Goal: Transaction & Acquisition: Purchase product/service

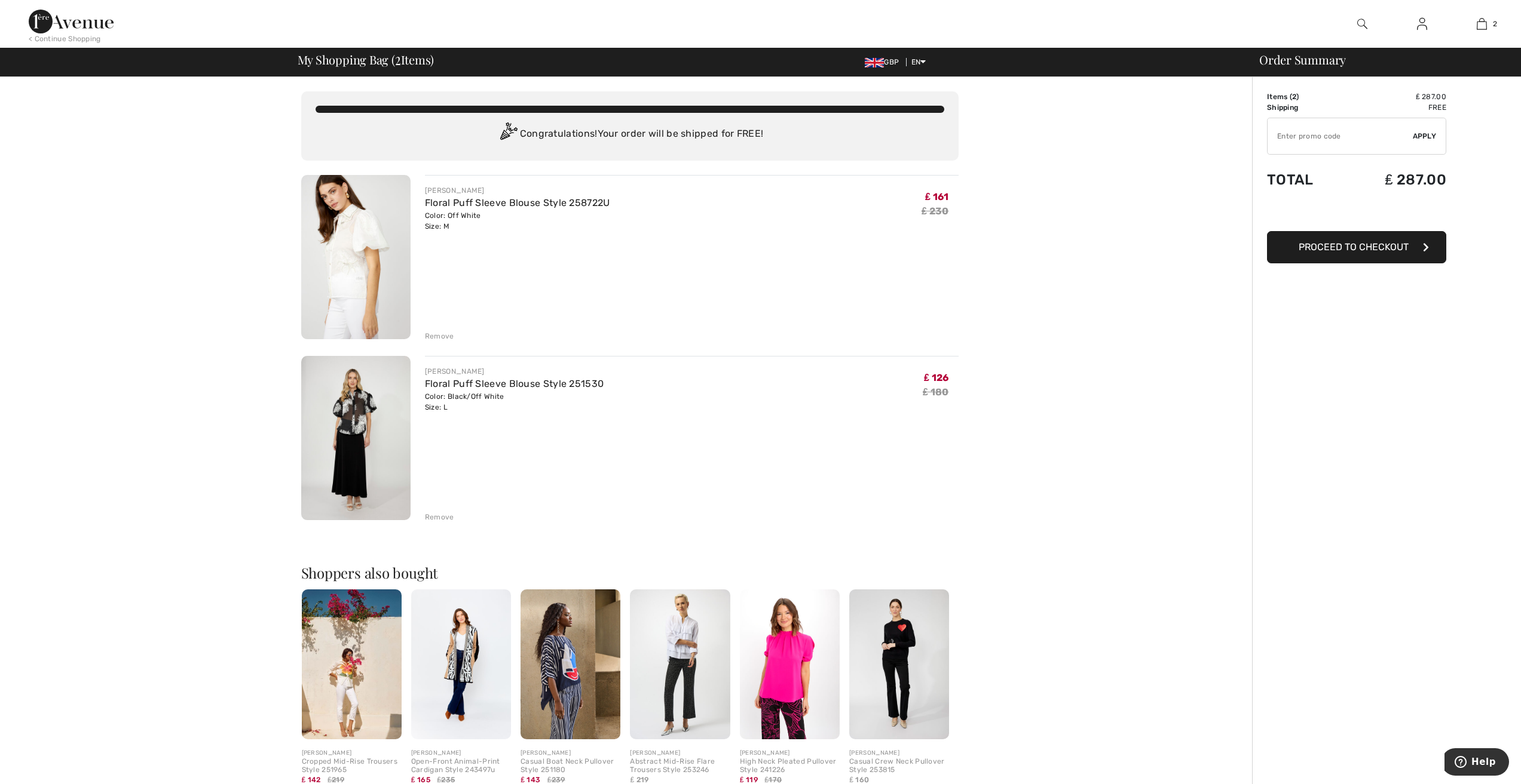
click at [435, 337] on div "Remove" at bounding box center [439, 336] width 29 height 11
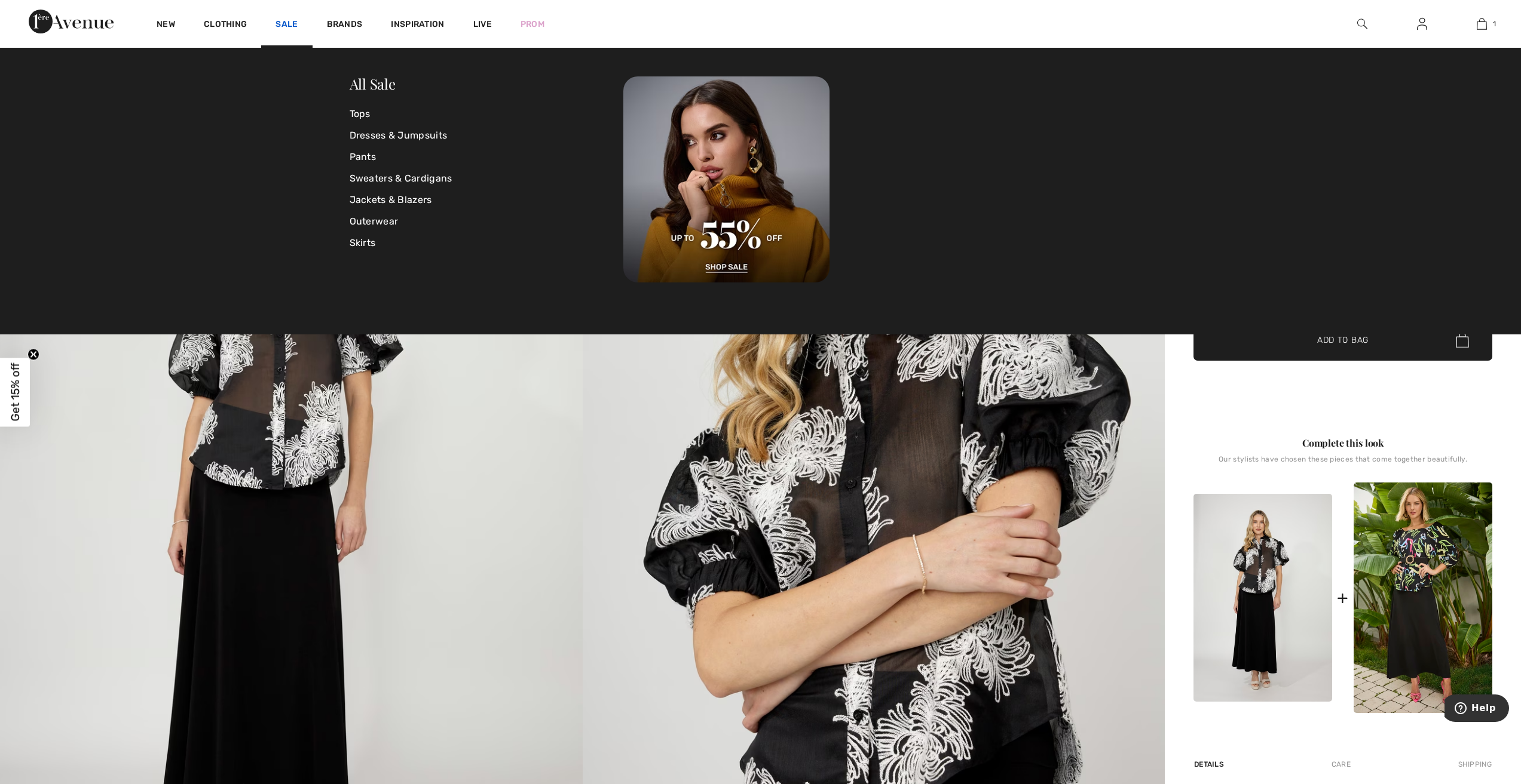
click at [281, 25] on link "Sale" at bounding box center [286, 25] width 22 height 13
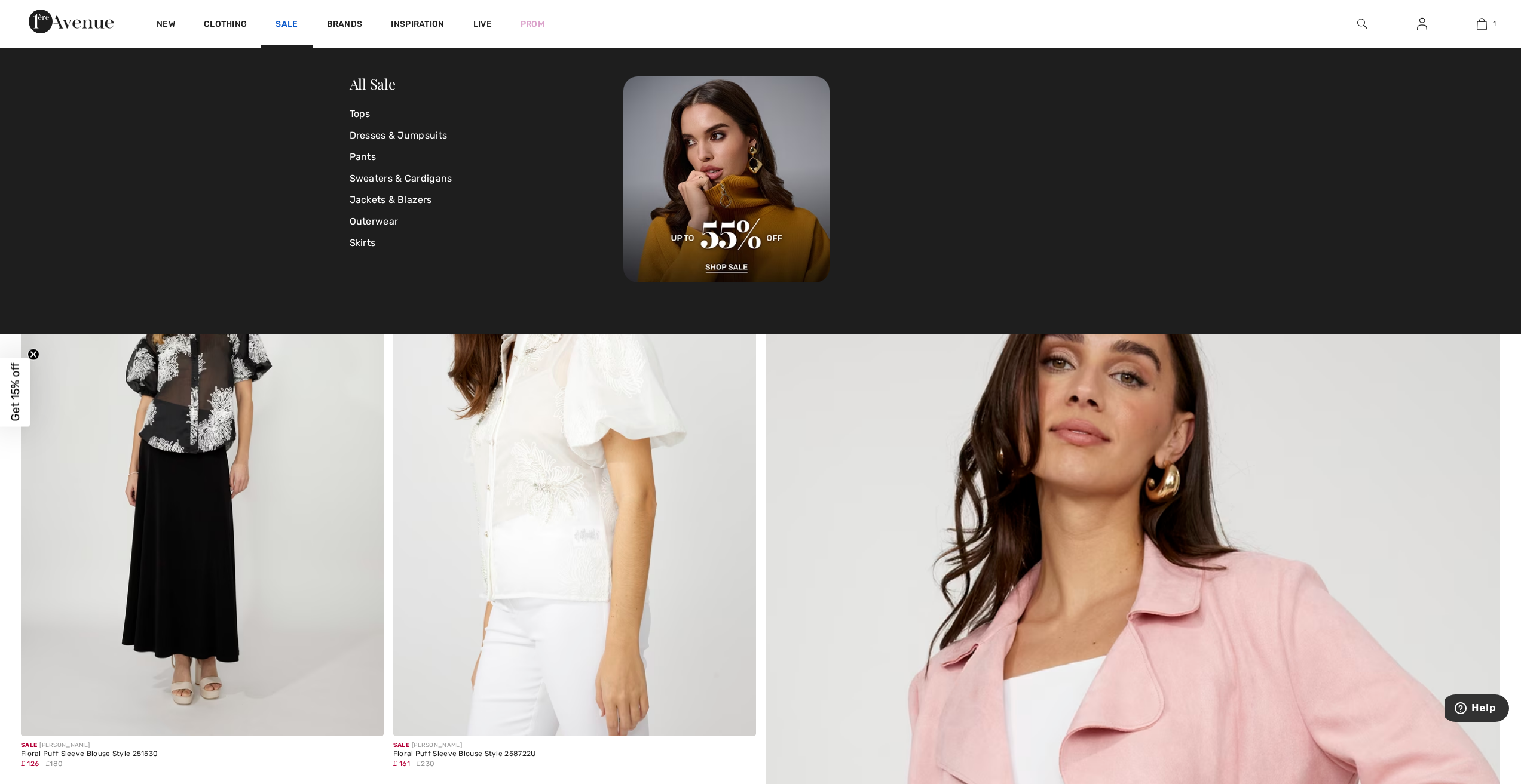
click at [289, 25] on link "Sale" at bounding box center [286, 25] width 22 height 13
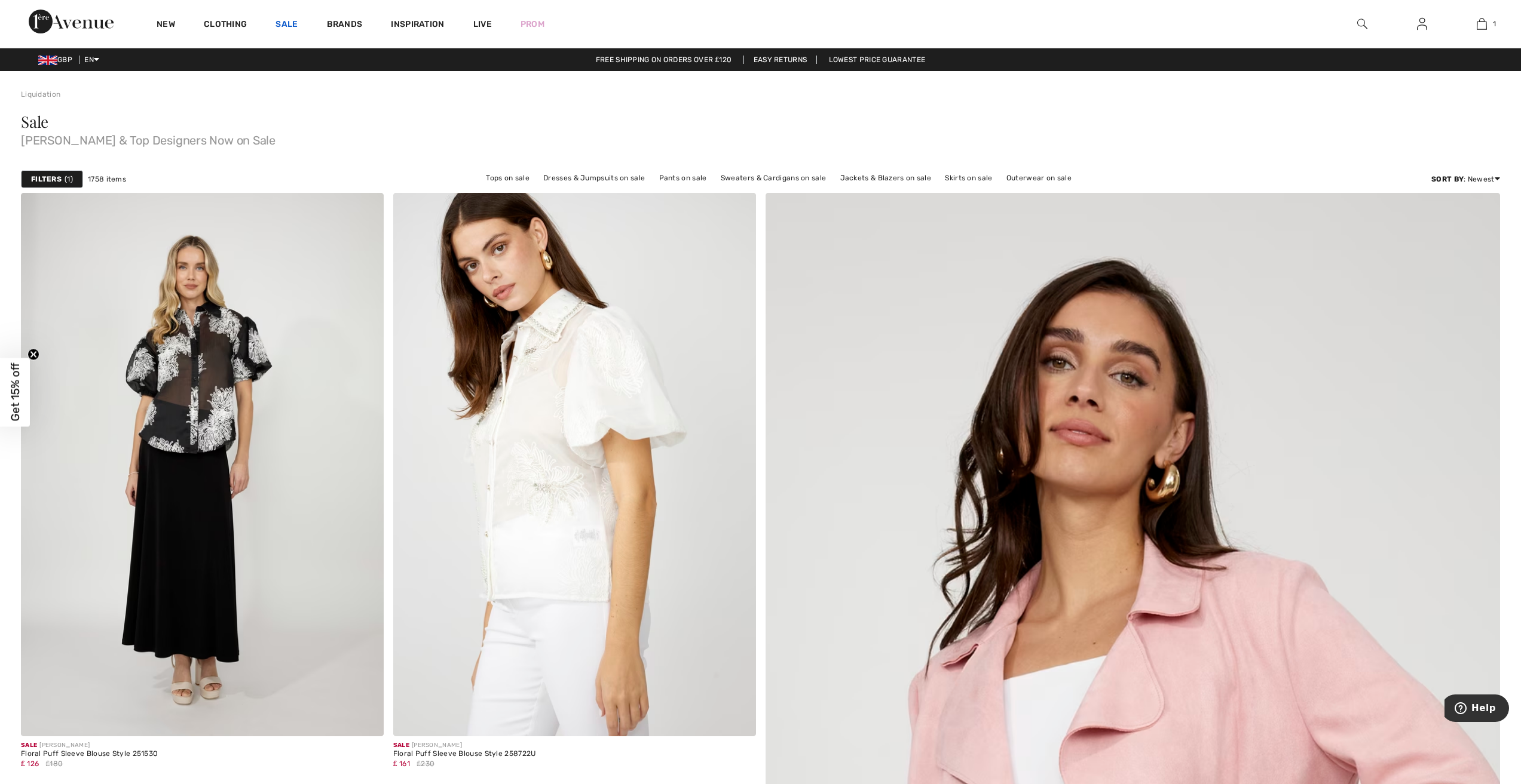
click at [281, 19] on div "Sale" at bounding box center [286, 23] width 51 height 48
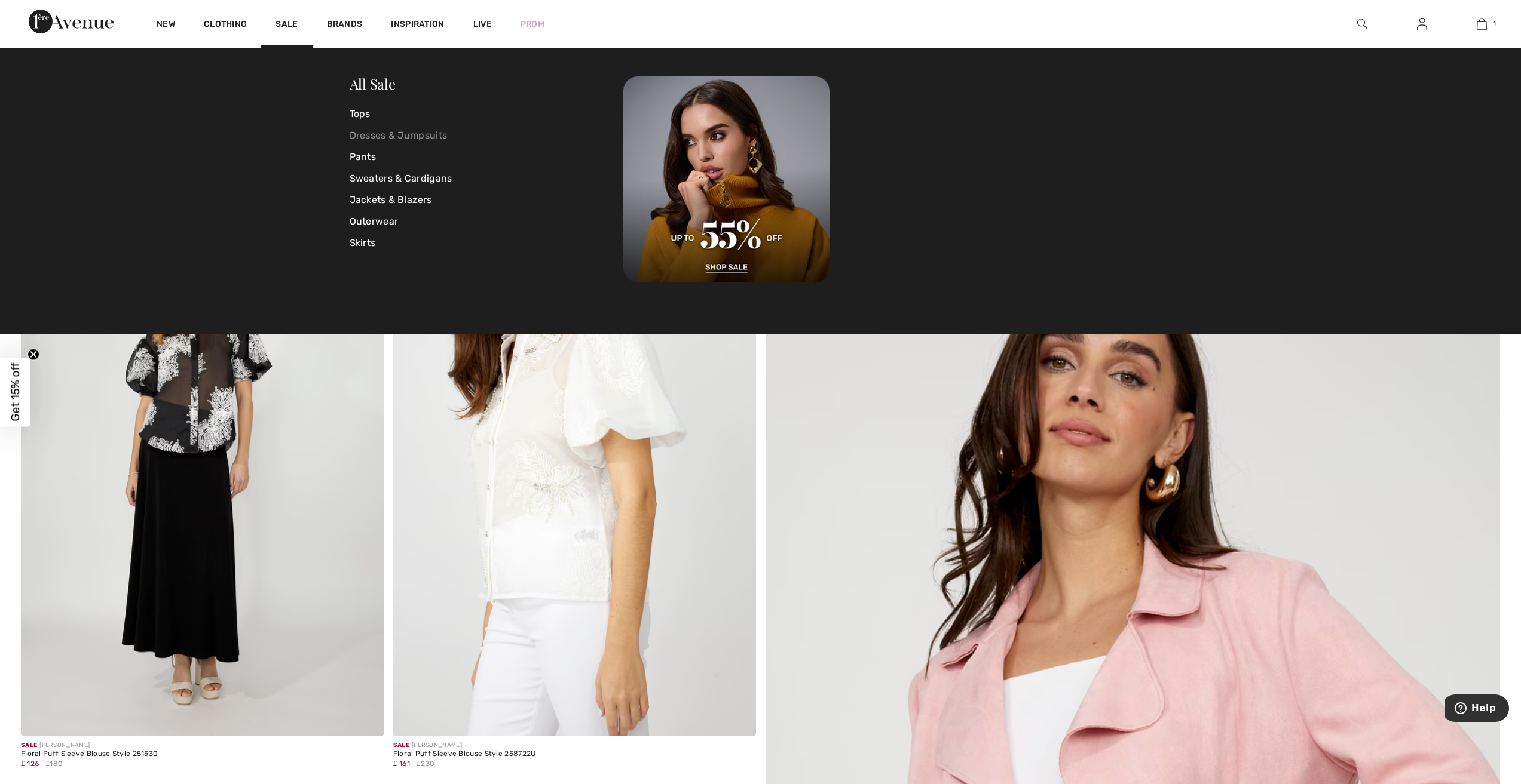
click at [414, 132] on link "Dresses & Jumpsuits" at bounding box center [486, 135] width 275 height 21
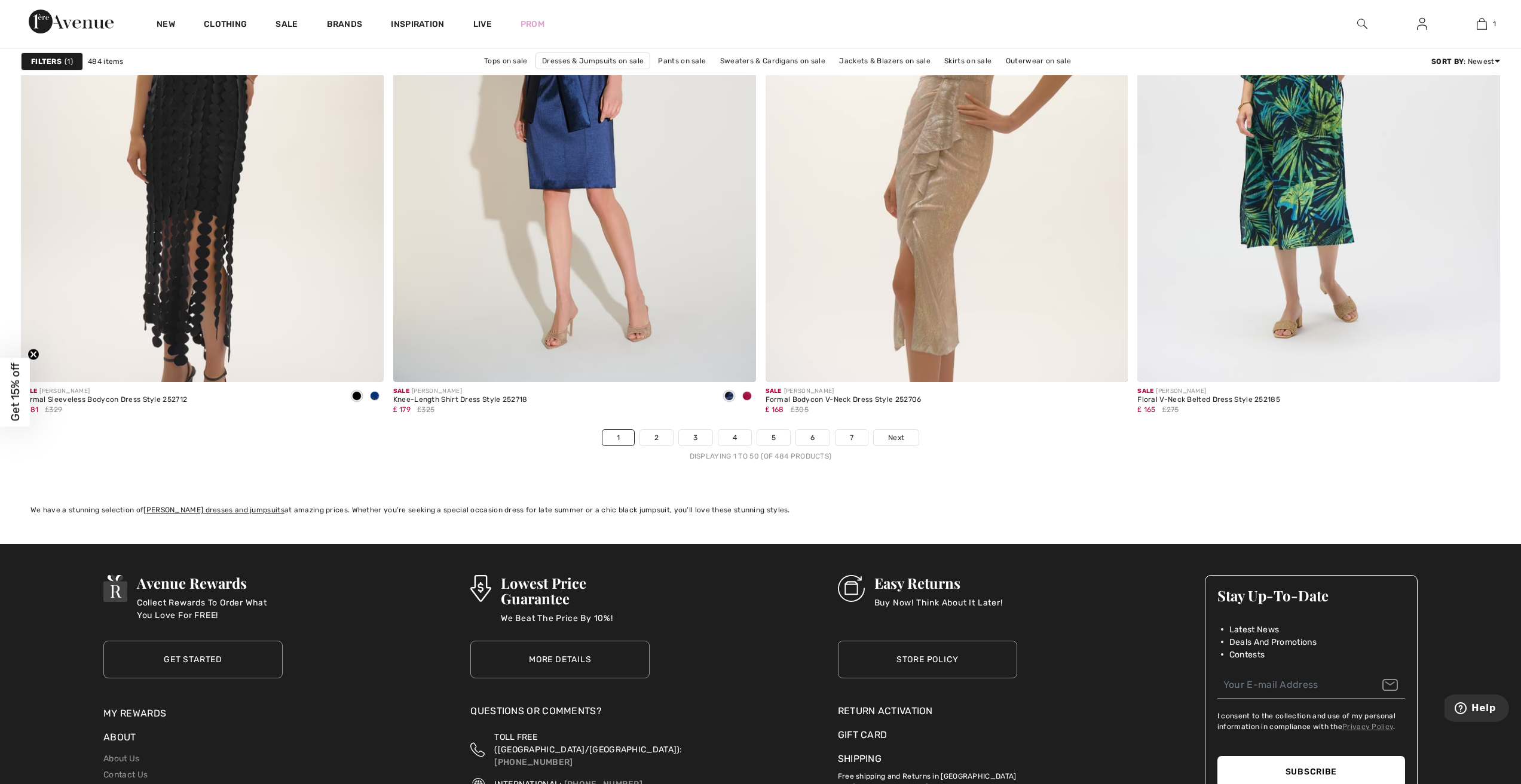
scroll to position [8959, 0]
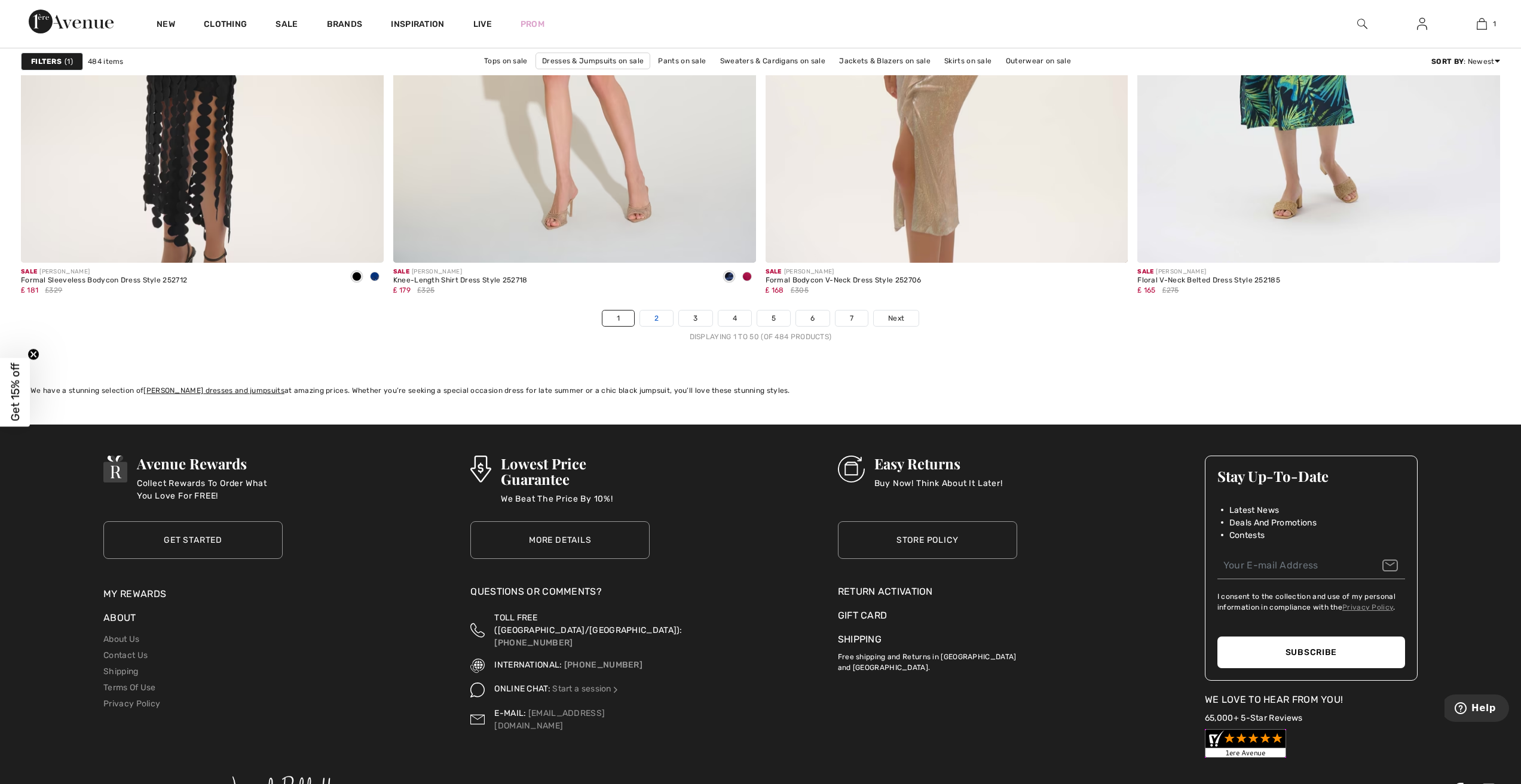
click at [657, 315] on link "2" at bounding box center [656, 318] width 33 height 16
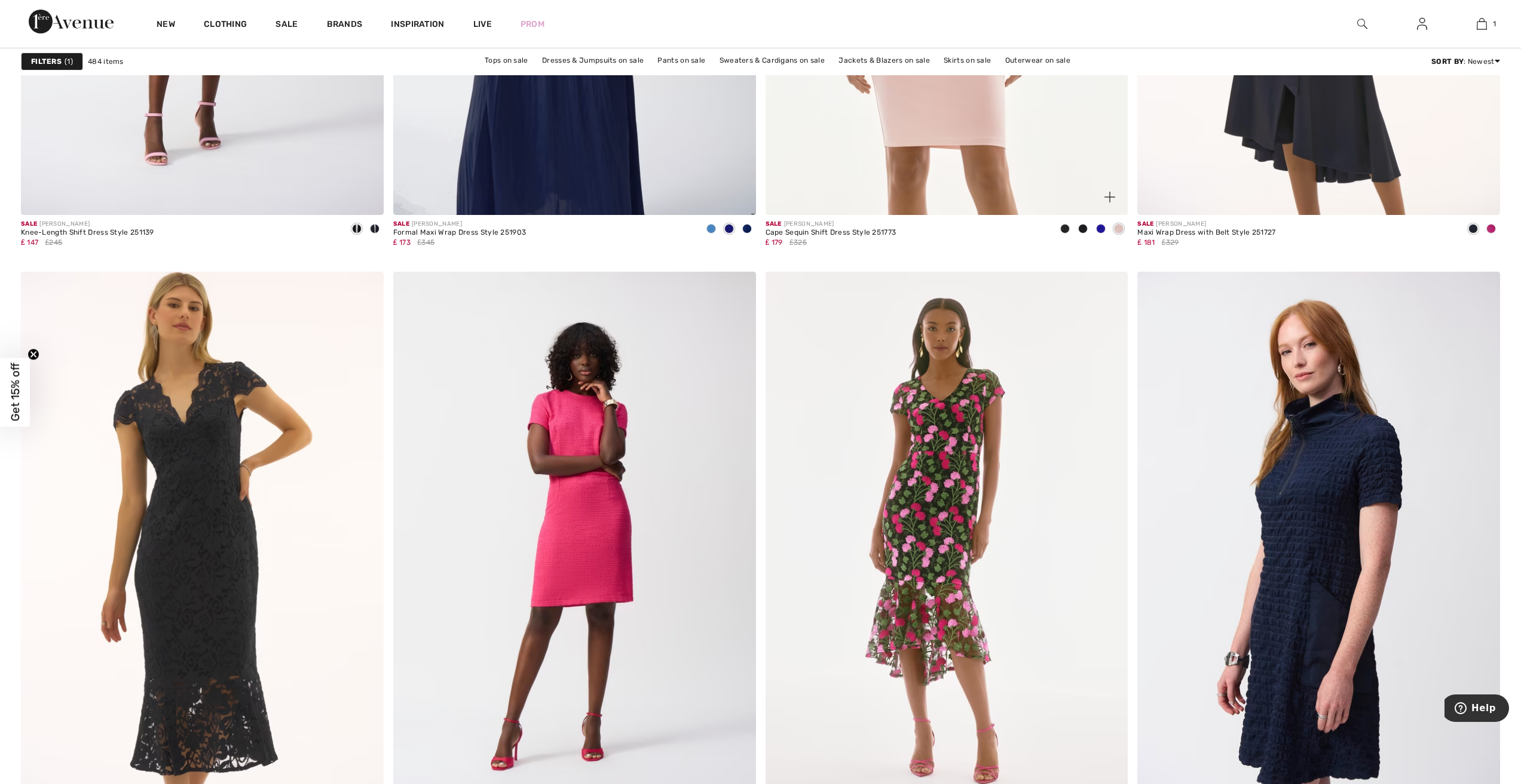
scroll to position [6391, 0]
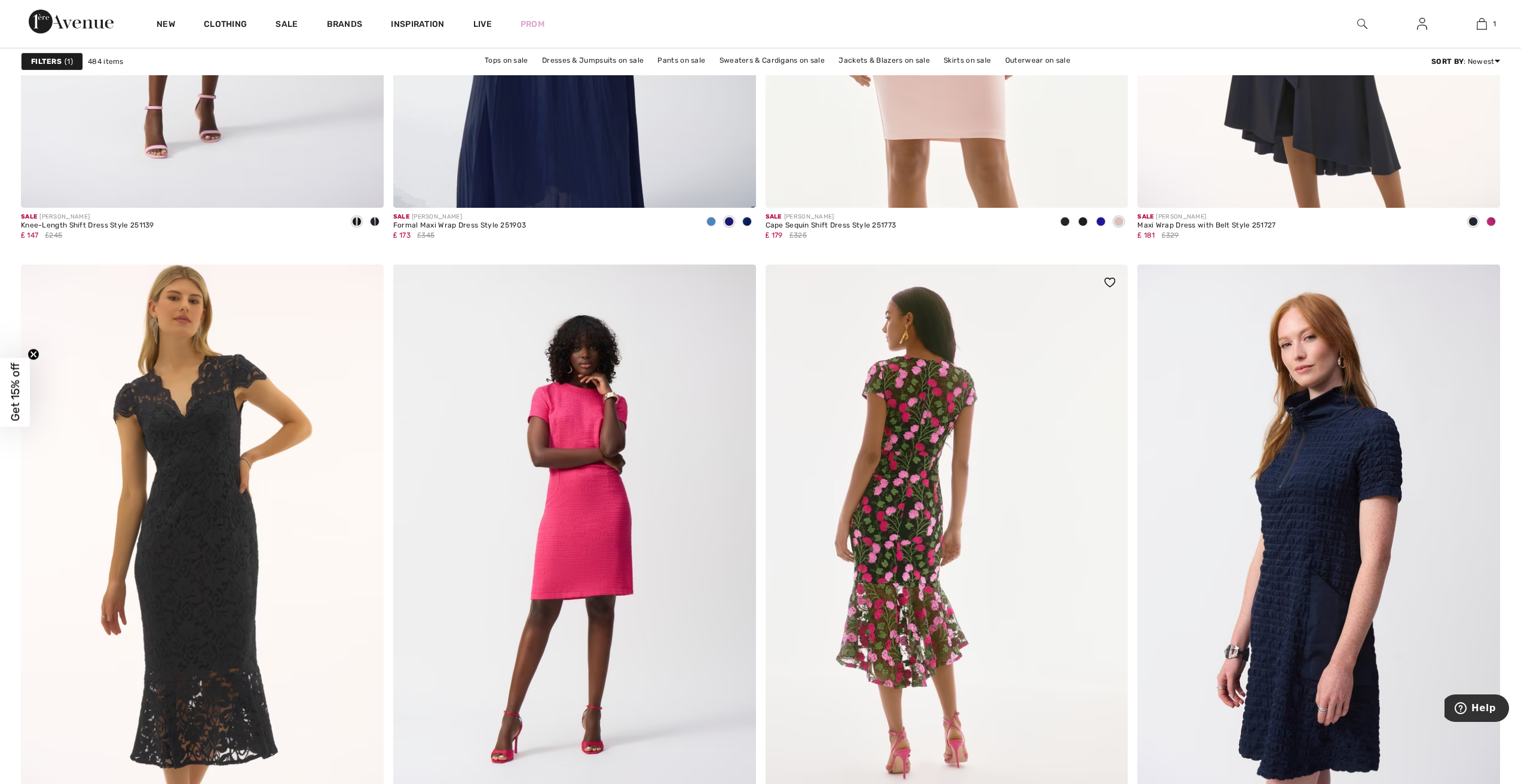
drag, startPoint x: 941, startPoint y: 432, endPoint x: 940, endPoint y: 426, distance: 6.1
click at [941, 431] on img at bounding box center [947, 536] width 363 height 544
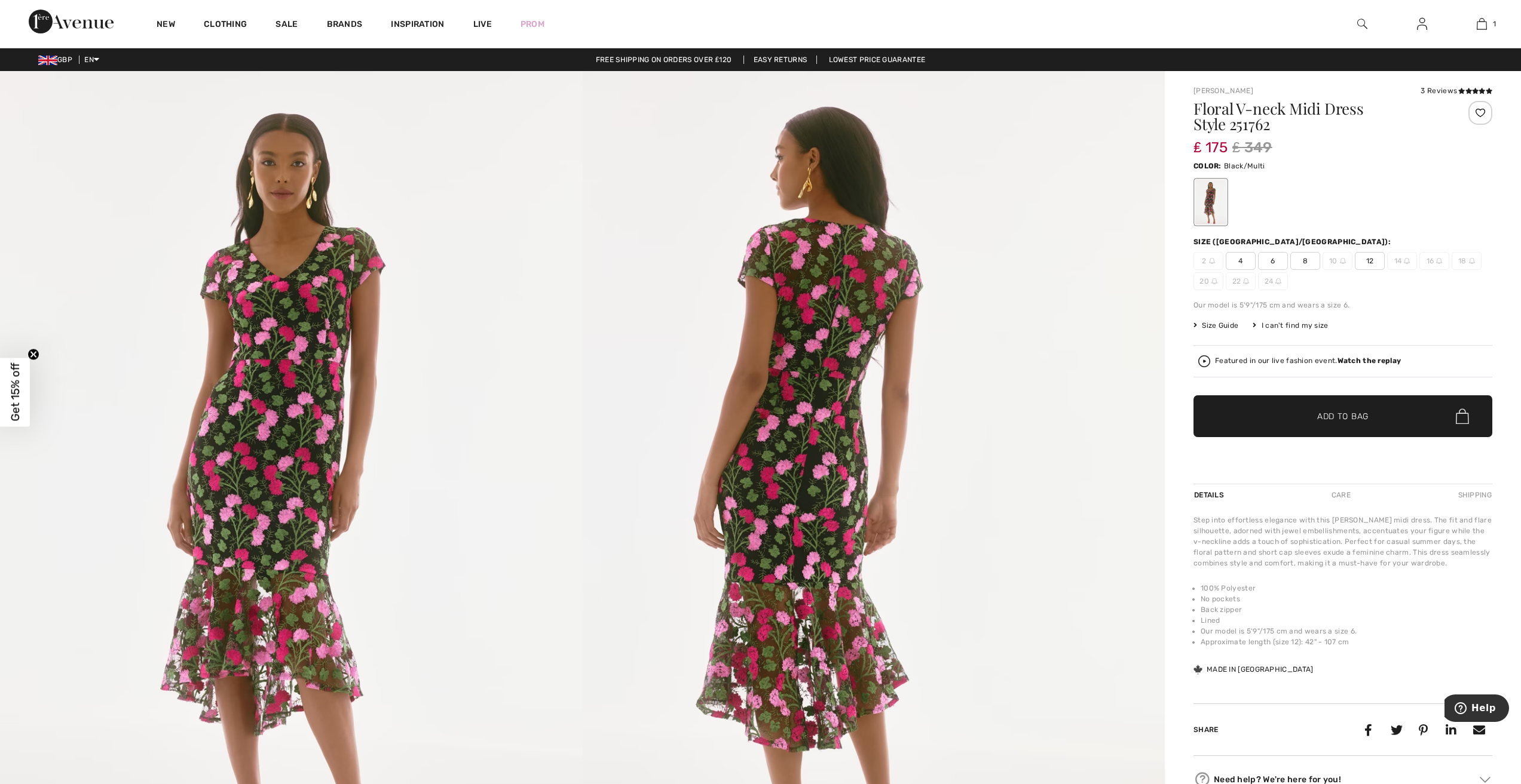
click at [1371, 256] on span "12" at bounding box center [1370, 261] width 30 height 18
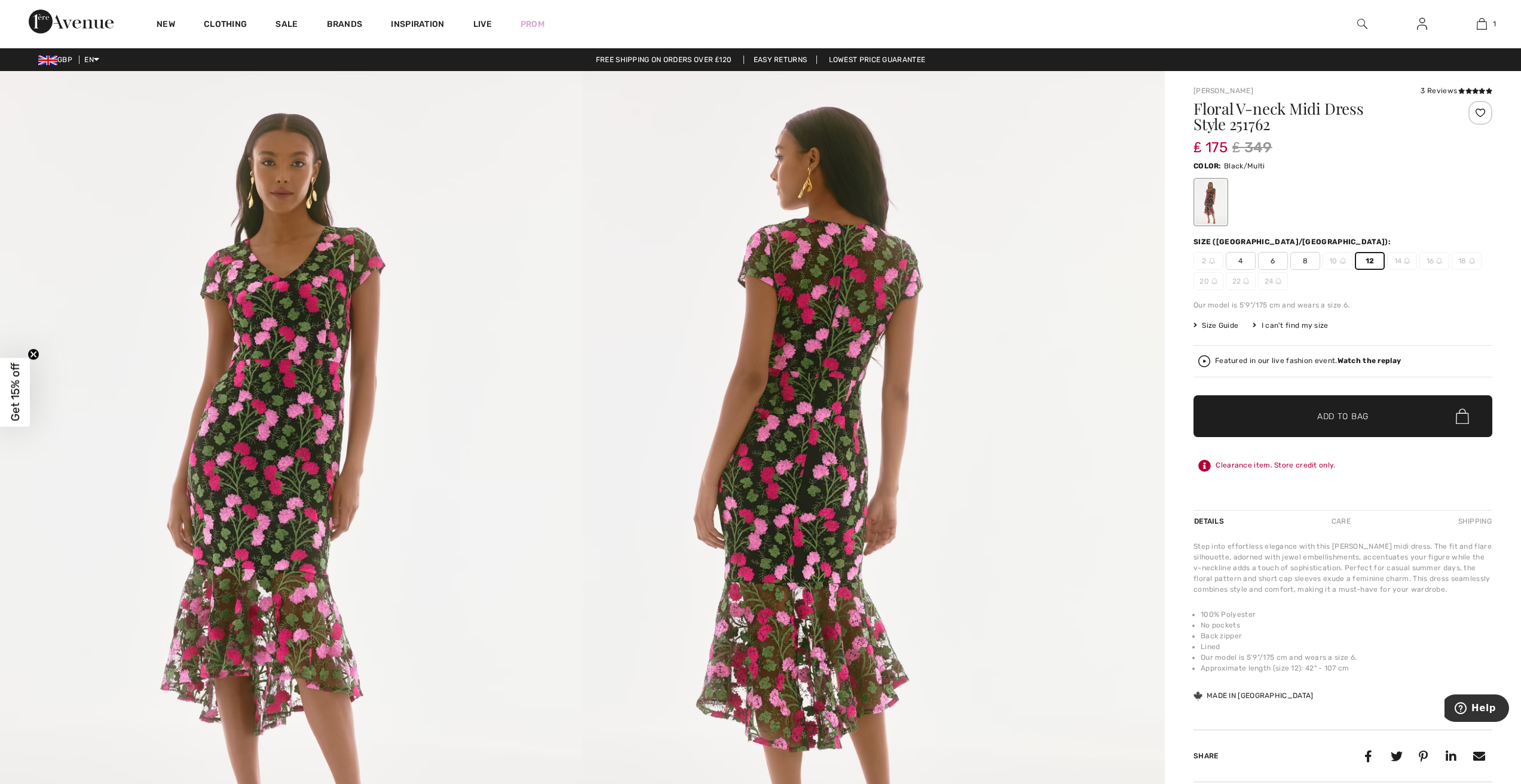
click at [1313, 417] on span "✔ Added to Bag" at bounding box center [1324, 417] width 73 height 13
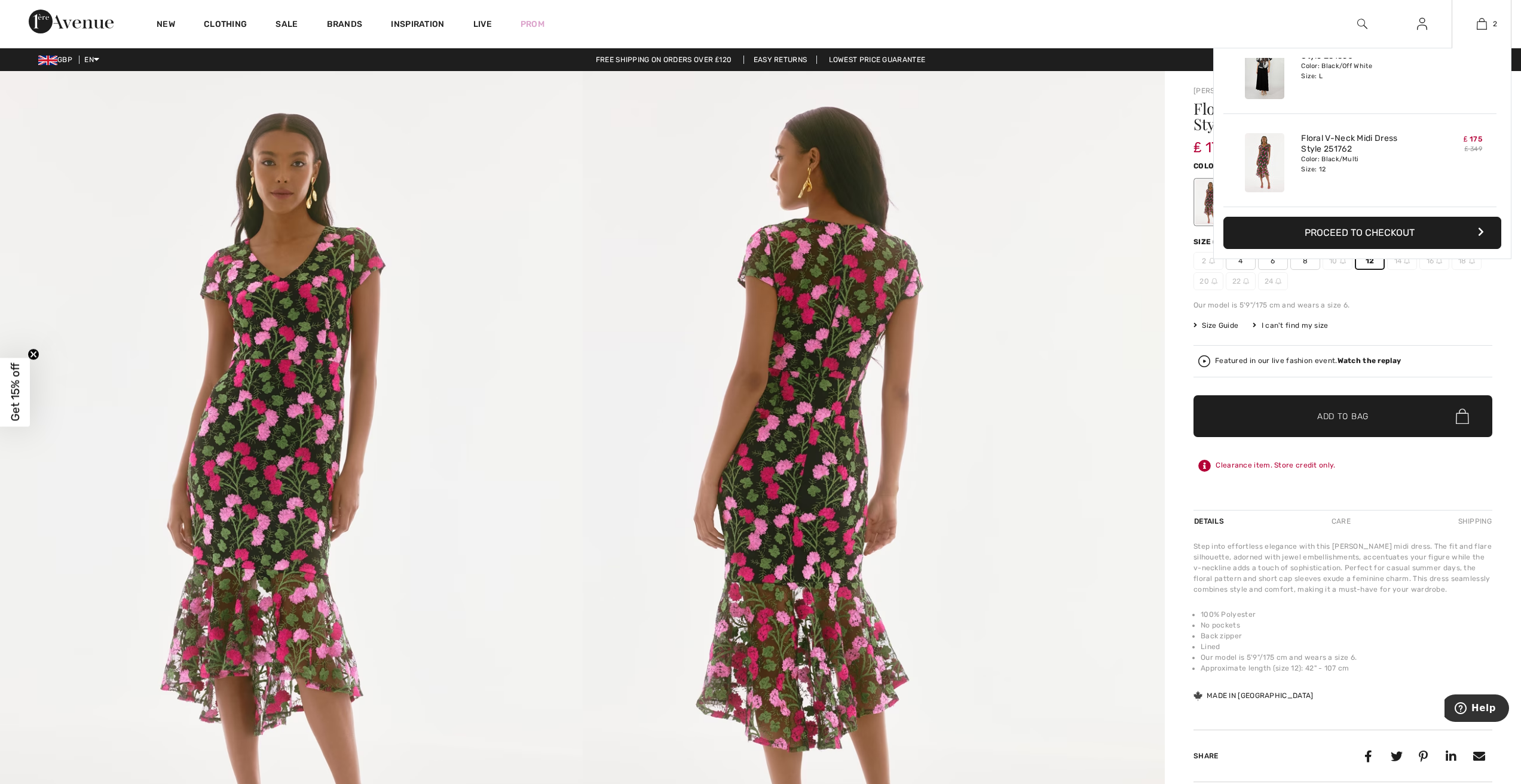
click at [1376, 240] on button "Proceed to Checkout" at bounding box center [1361, 233] width 278 height 33
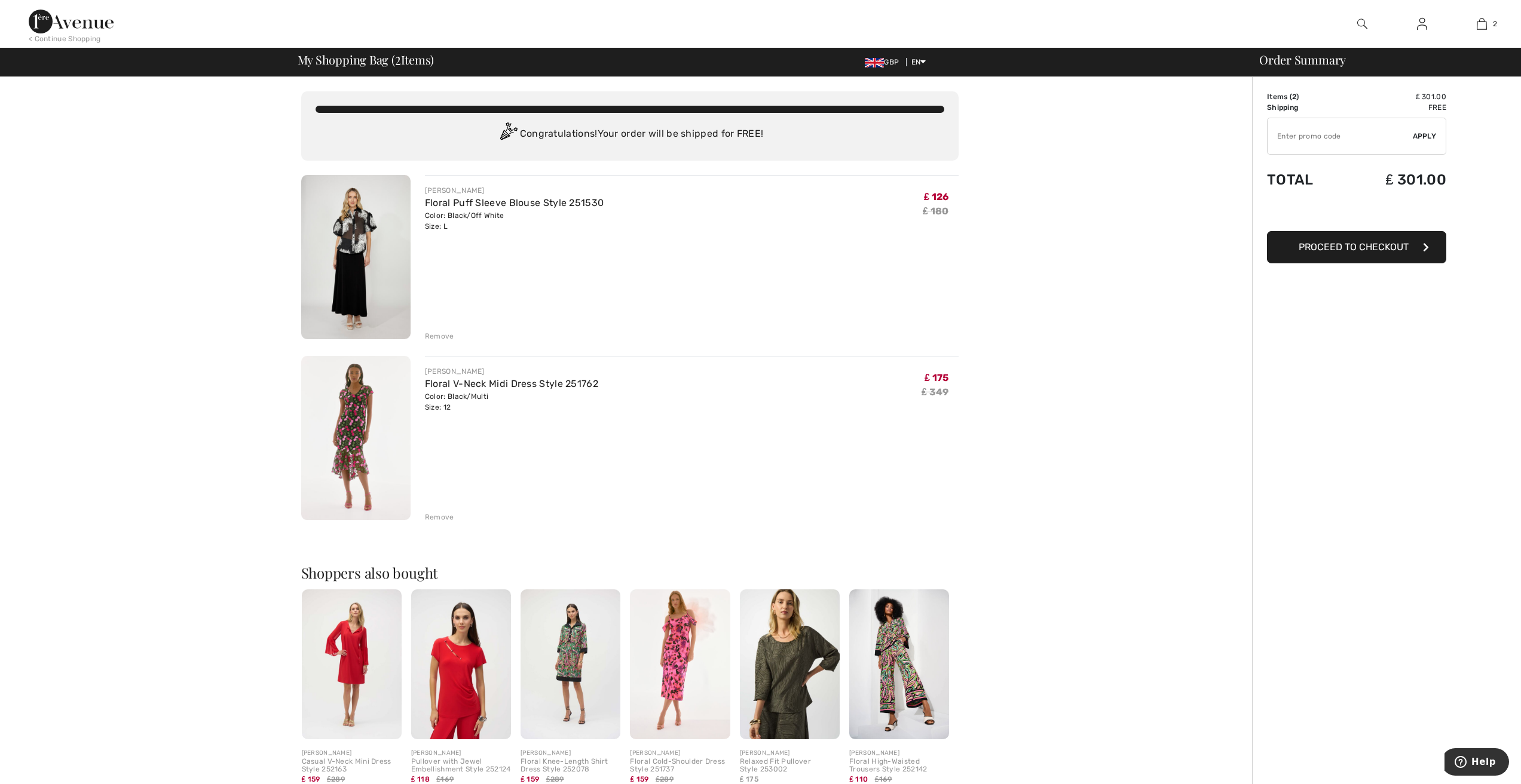
click at [1426, 133] on span "Apply" at bounding box center [1425, 136] width 24 height 11
click at [1290, 138] on input "TEXT" at bounding box center [1340, 135] width 145 height 36
type input "EXTRA20"
click at [1426, 131] on span "Apply" at bounding box center [1425, 136] width 24 height 11
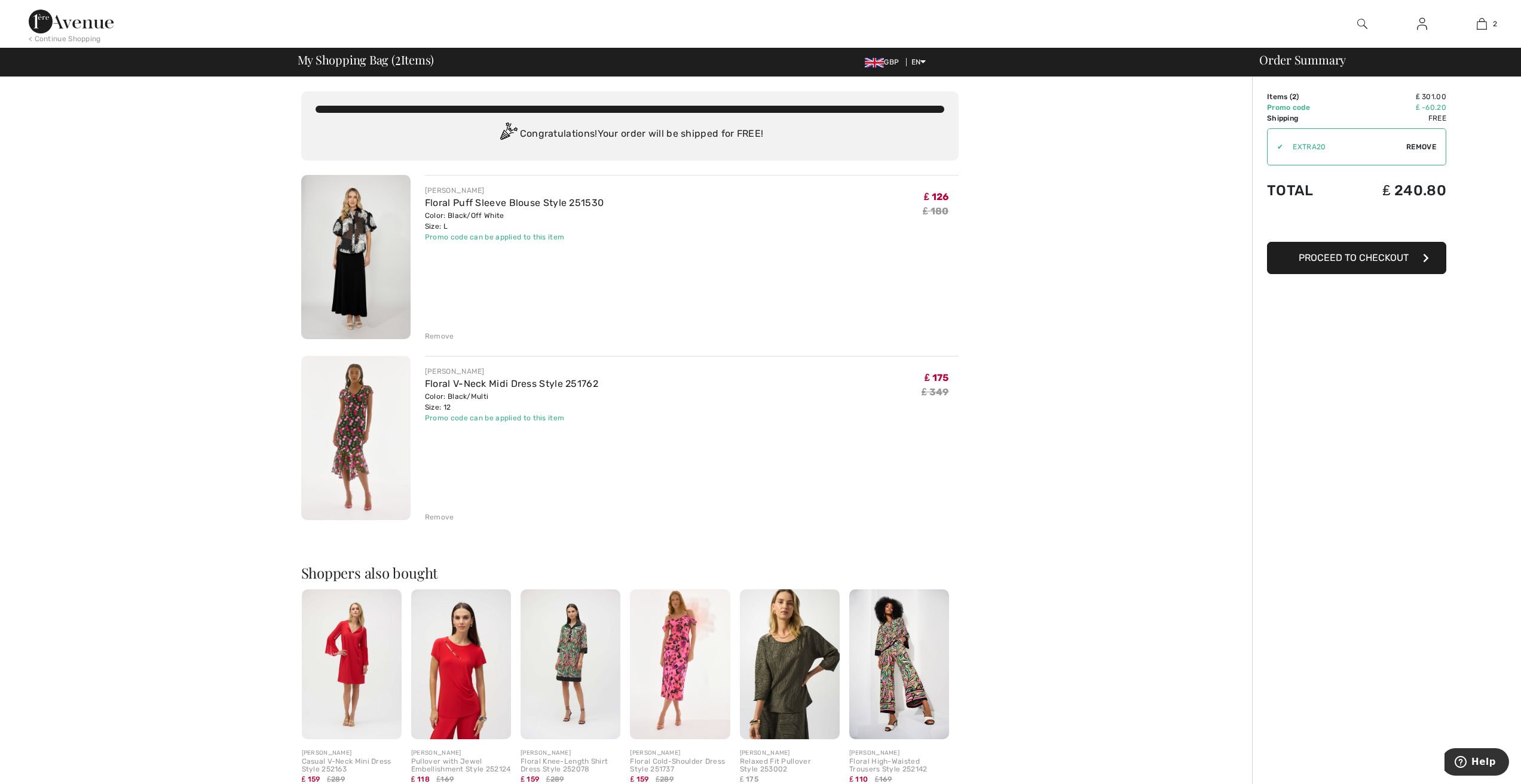
click at [1341, 259] on span "Proceed to Checkout" at bounding box center [1353, 257] width 110 height 11
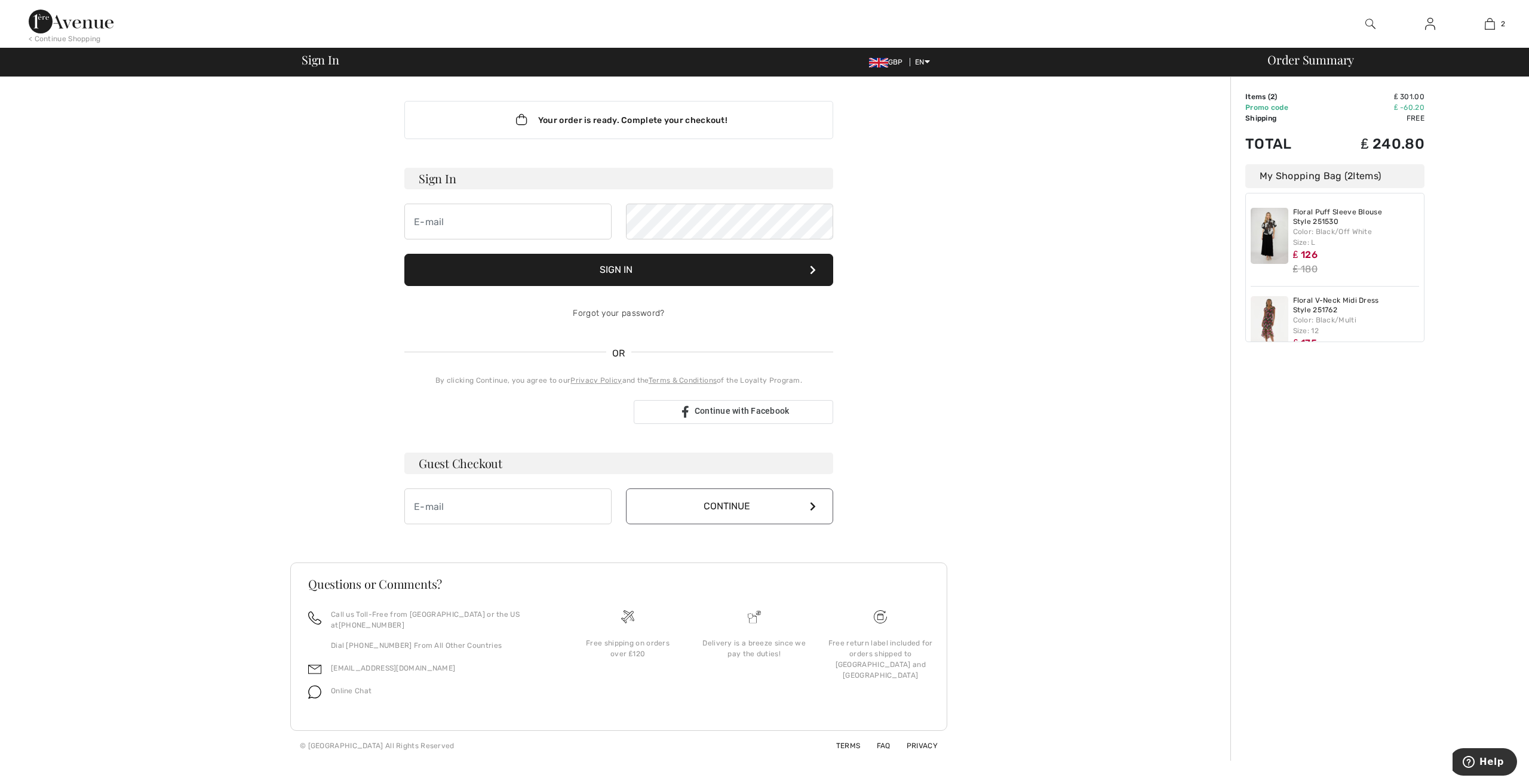
click at [1330, 179] on div "My Shopping Bag ( 2 Items)" at bounding box center [1335, 176] width 179 height 24
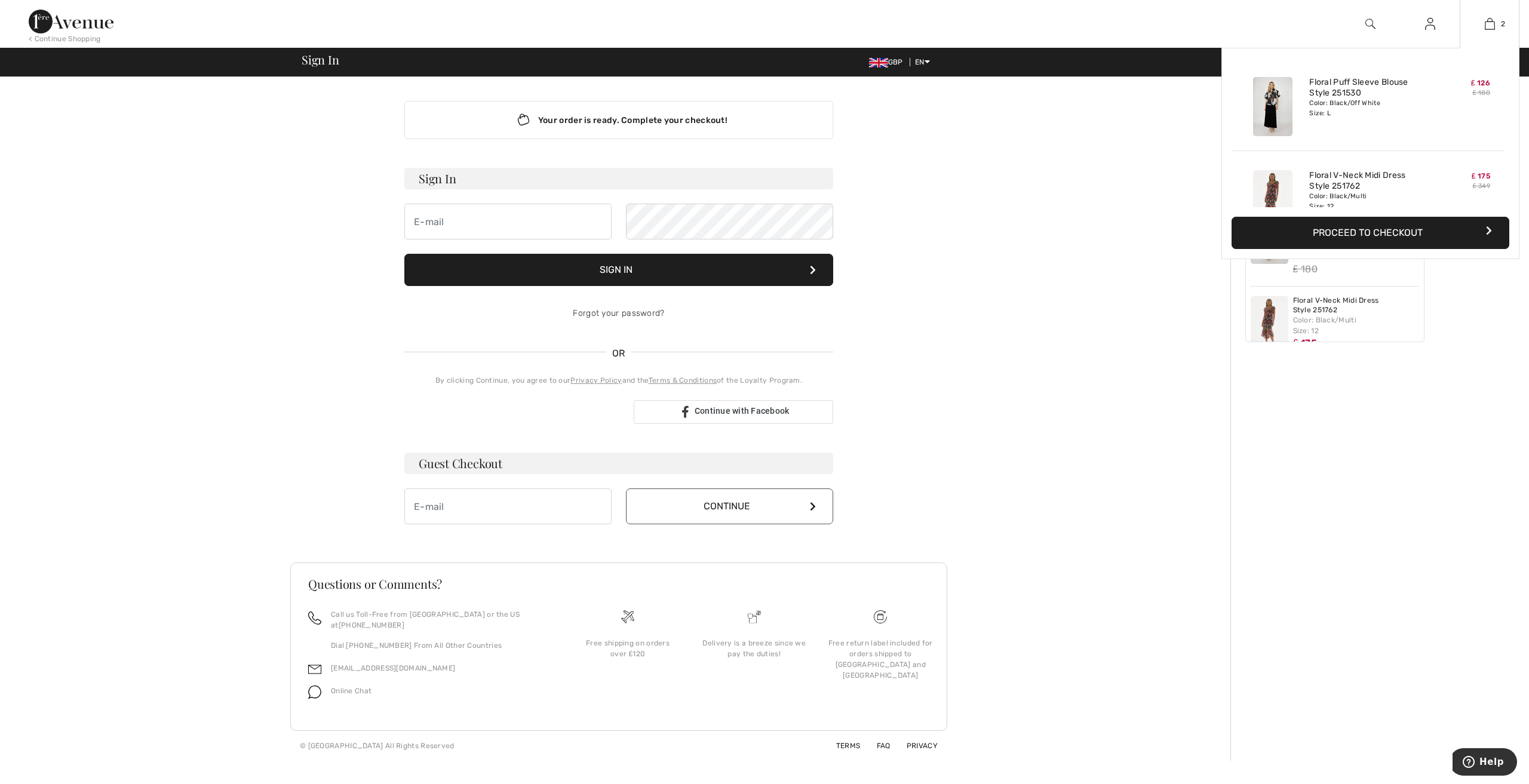
click at [1415, 229] on button "Proceed to Checkout" at bounding box center [1370, 233] width 278 height 33
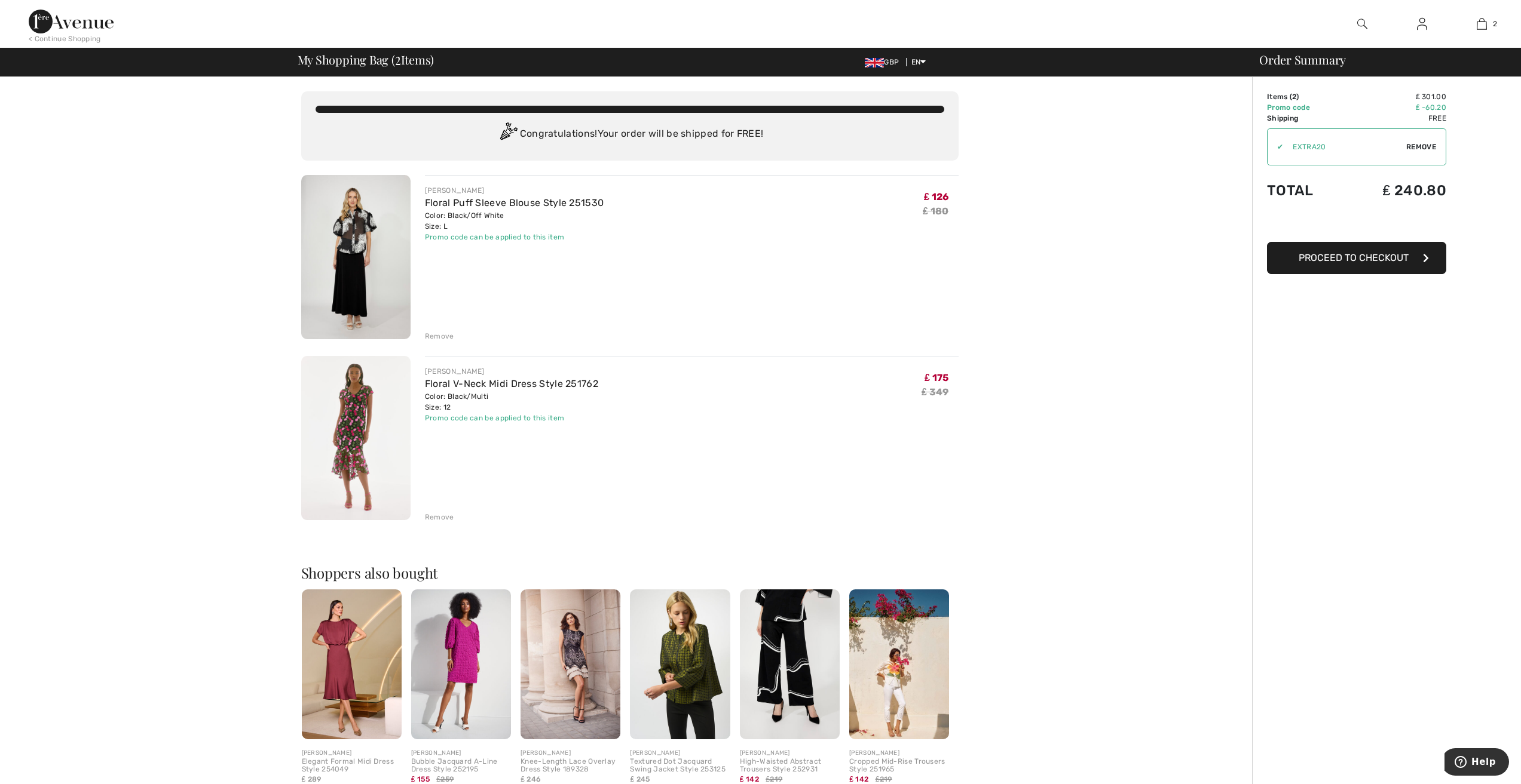
click at [1330, 263] on span "Proceed to Checkout" at bounding box center [1353, 257] width 110 height 11
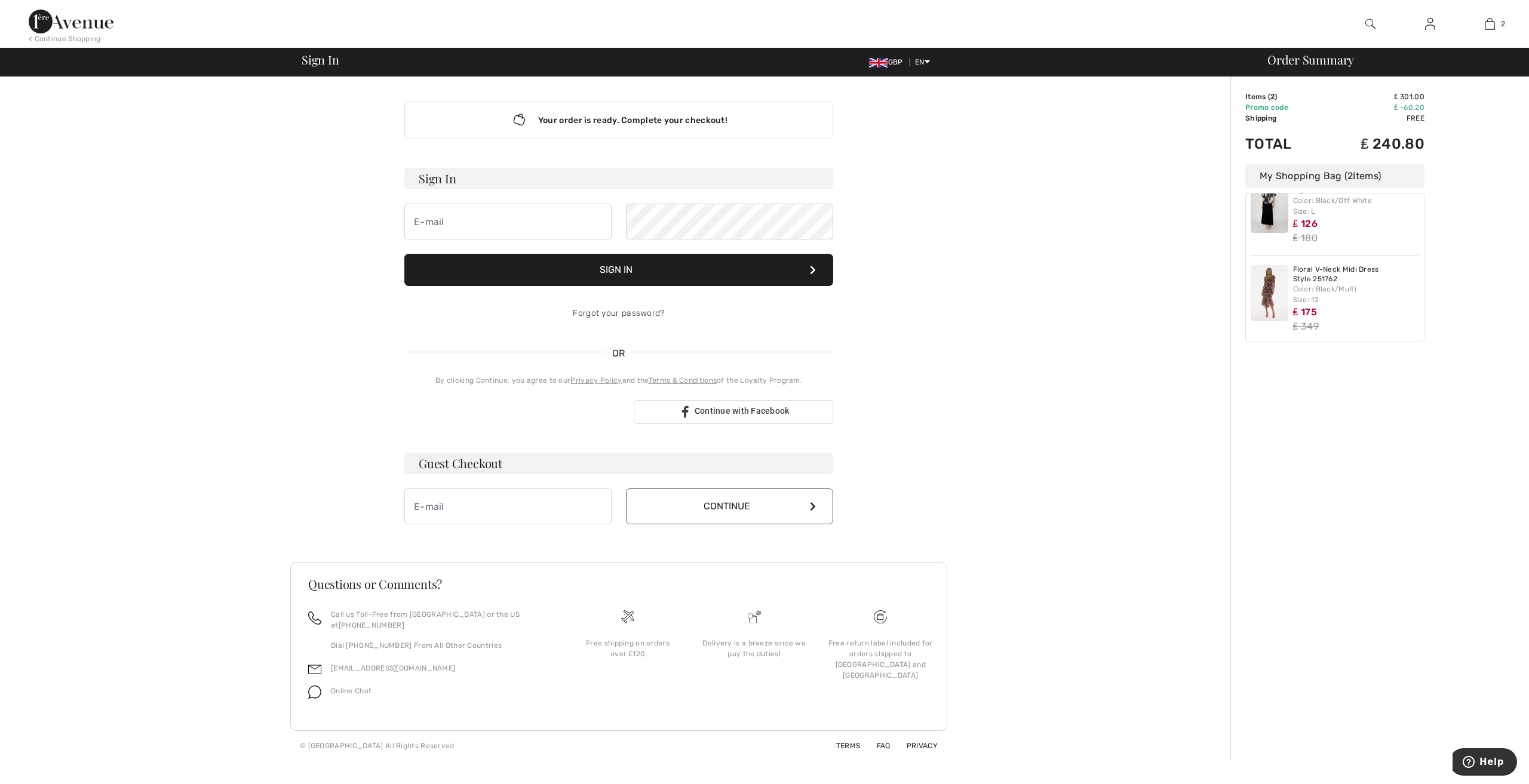
scroll to position [39, 0]
click at [513, 218] on input "email" at bounding box center [508, 221] width 207 height 36
type input "annebalmer@hotmail.co.uk"
click at [681, 273] on button "Sign In" at bounding box center [619, 270] width 429 height 33
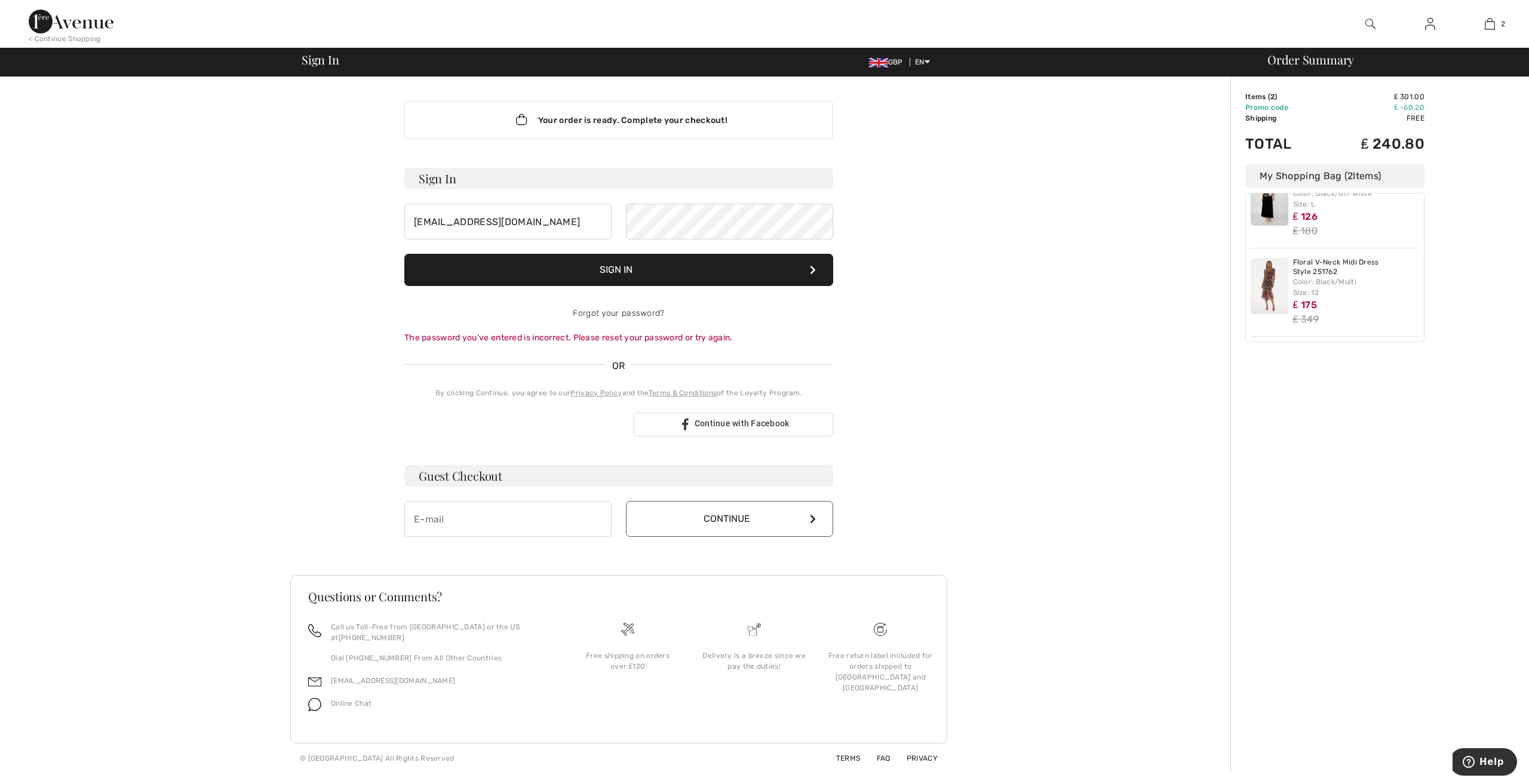
click at [807, 275] on button "Sign In" at bounding box center [619, 270] width 429 height 33
click at [405, 254] on button "Sign In" at bounding box center [619, 270] width 429 height 33
click at [693, 268] on button "Sign In" at bounding box center [619, 270] width 429 height 33
click at [1329, 180] on div "My Shopping Bag ( 2 Items)" at bounding box center [1335, 176] width 179 height 24
click at [617, 119] on div "Your order is ready. Complete your checkout!" at bounding box center [619, 120] width 429 height 39
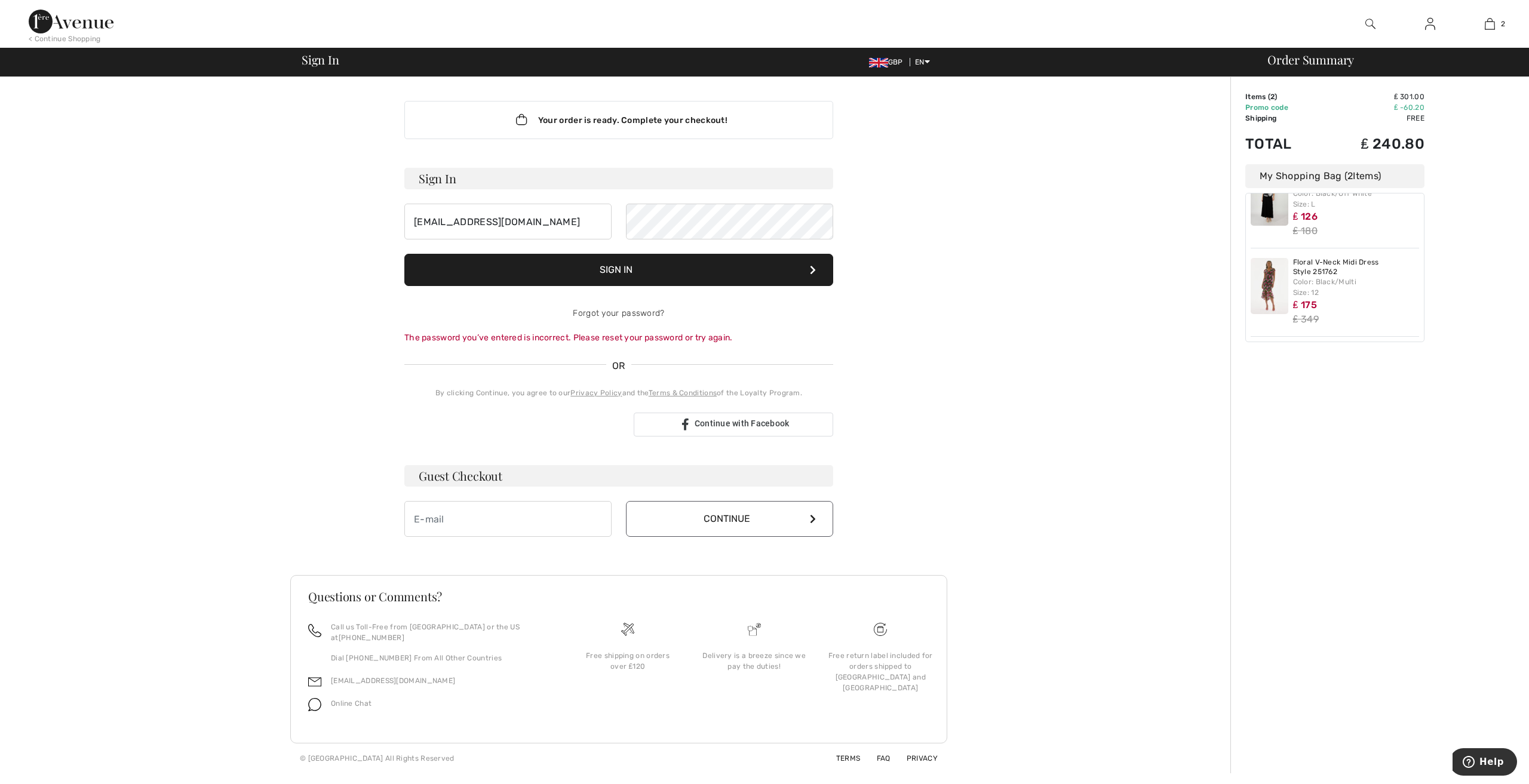
click at [713, 119] on div "Your order is ready. Complete your checkout!" at bounding box center [619, 120] width 429 height 39
